Goal: Task Accomplishment & Management: Manage account settings

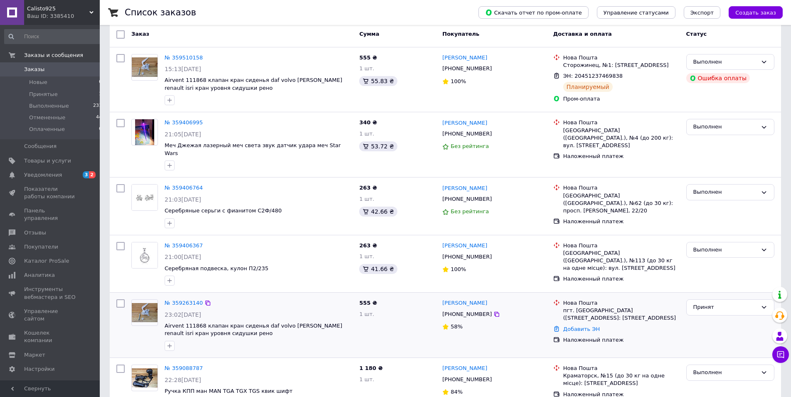
scroll to position [85, 0]
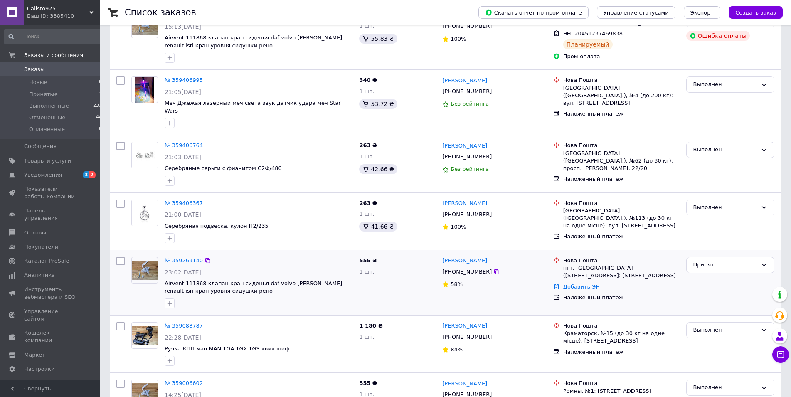
click at [177, 257] on link "№ 359263140" at bounding box center [184, 260] width 38 height 6
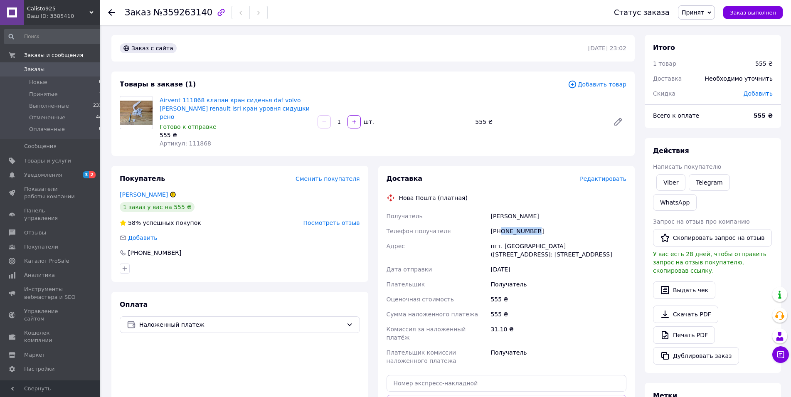
drag, startPoint x: 501, startPoint y: 223, endPoint x: 544, endPoint y: 221, distance: 42.5
click at [544, 223] on div "[PHONE_NUMBER]" at bounding box center [558, 230] width 139 height 15
copy div "0981077046"
click at [472, 375] on input "text" at bounding box center [506, 383] width 240 height 17
paste input "20451237127894"
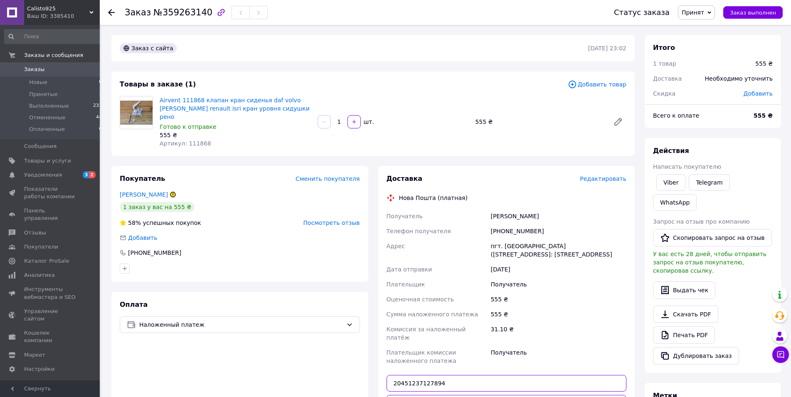
scroll to position [85, 0]
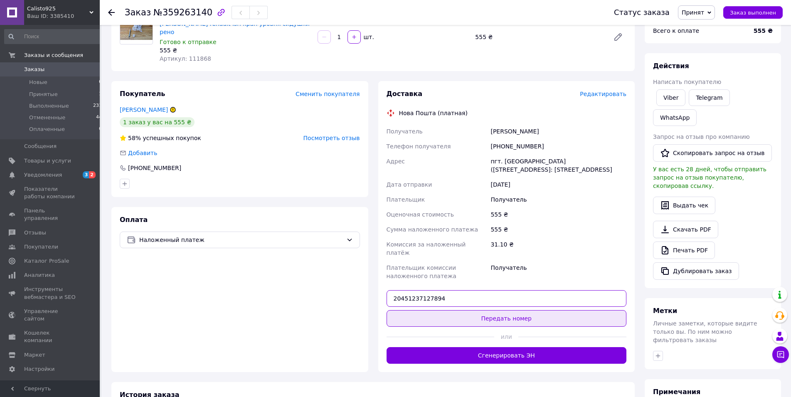
type input "20451237127894"
click at [495, 310] on button "Передать номер" at bounding box center [506, 318] width 240 height 17
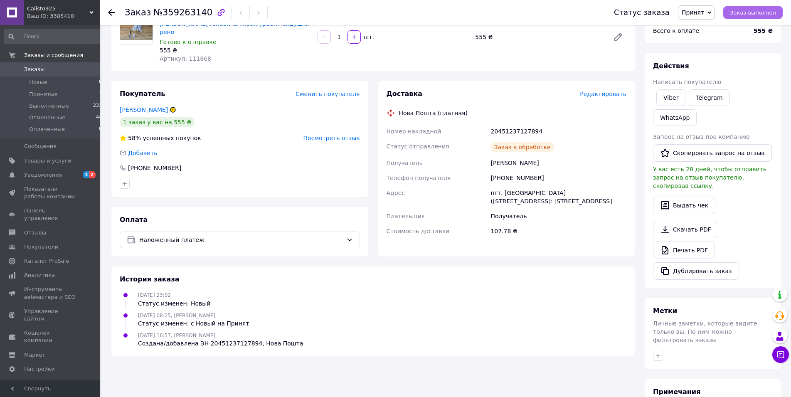
click at [759, 13] on span "Заказ выполнен" at bounding box center [752, 13] width 46 height 6
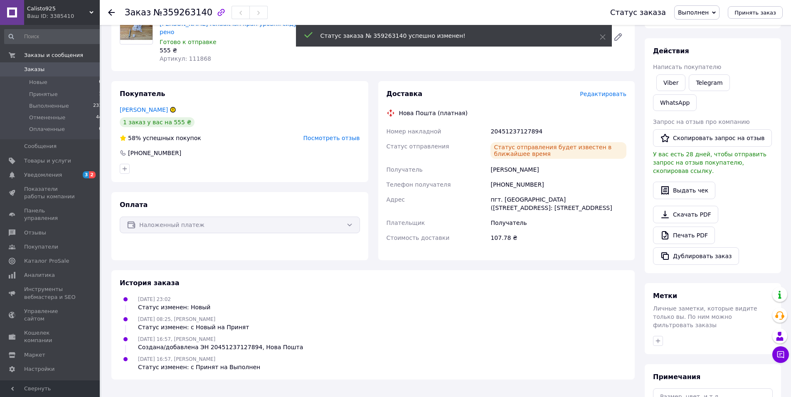
click at [50, 72] on span "Заказы" at bounding box center [50, 69] width 53 height 7
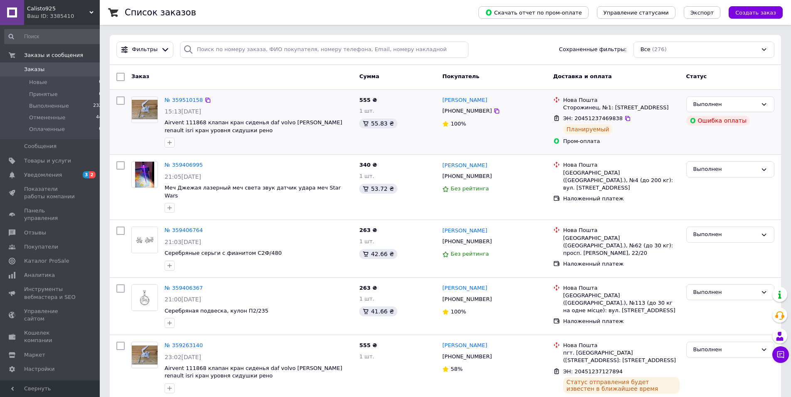
click at [143, 139] on div at bounding box center [144, 122] width 33 height 58
